Goal: Transaction & Acquisition: Download file/media

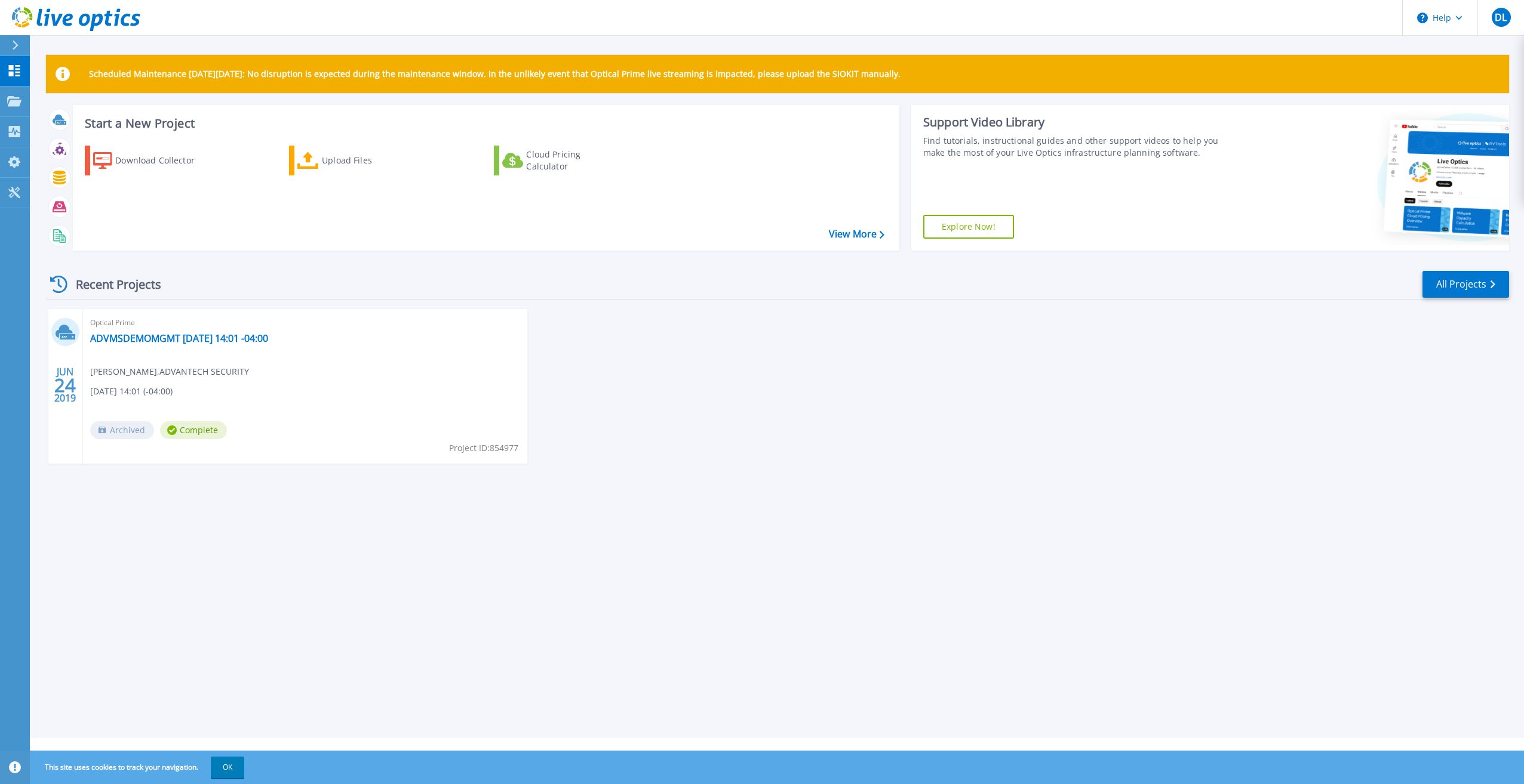
drag, startPoint x: 141, startPoint y: 159, endPoint x: 247, endPoint y: 119, distance: 113.3
click at [141, 159] on div "Download Collector" at bounding box center [163, 161] width 96 height 24
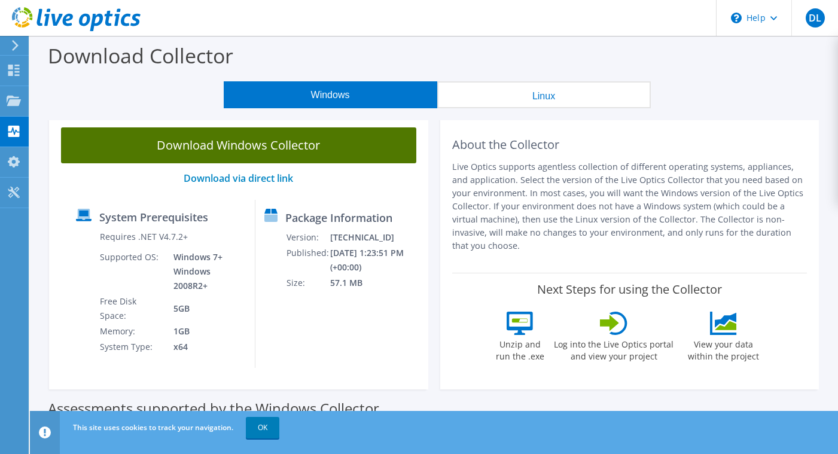
click at [241, 145] on link "Download Windows Collector" at bounding box center [238, 145] width 355 height 36
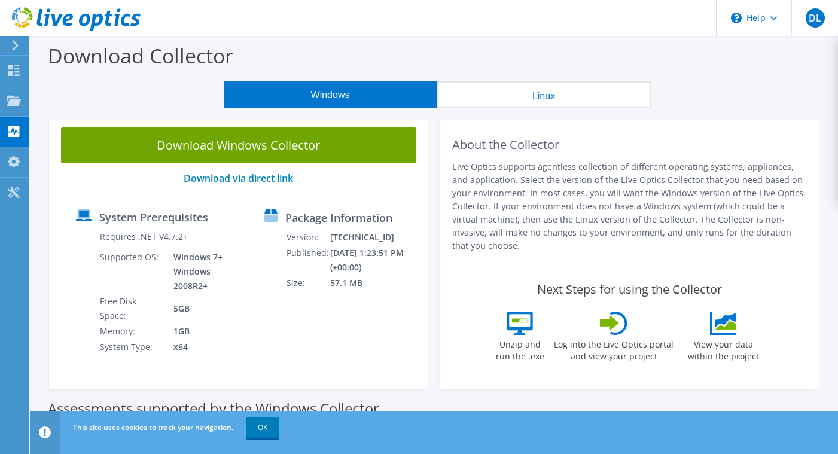
click at [569, 98] on button "Linux" at bounding box center [544, 94] width 214 height 27
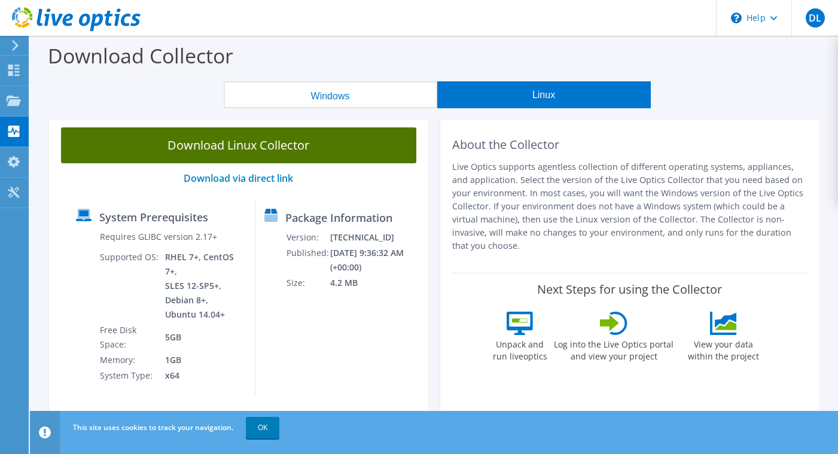
click at [234, 153] on link "Download Linux Collector" at bounding box center [238, 145] width 355 height 36
